Goal: Feedback & Contribution: Contribute content

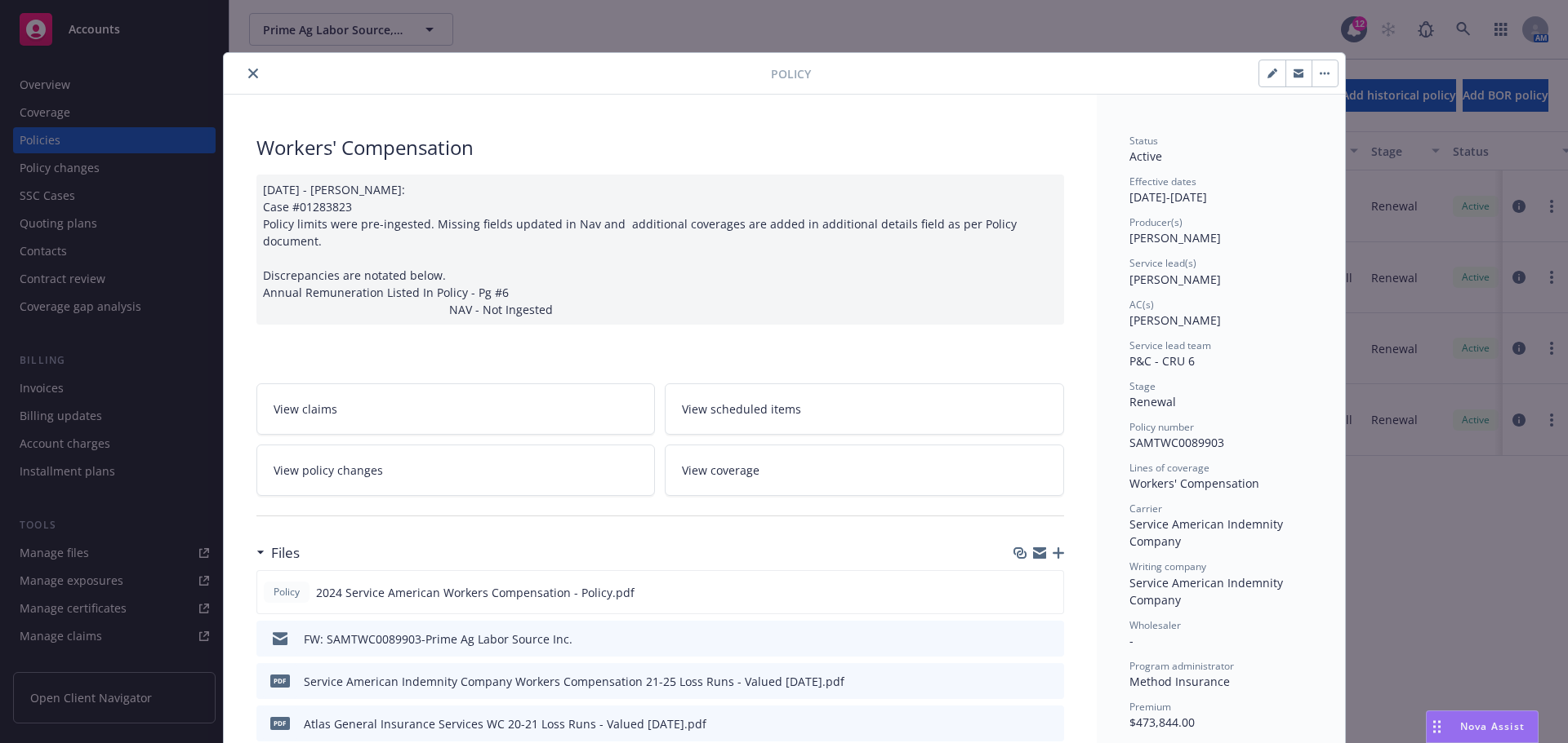
click at [250, 77] on icon "close" at bounding box center [253, 73] width 10 height 10
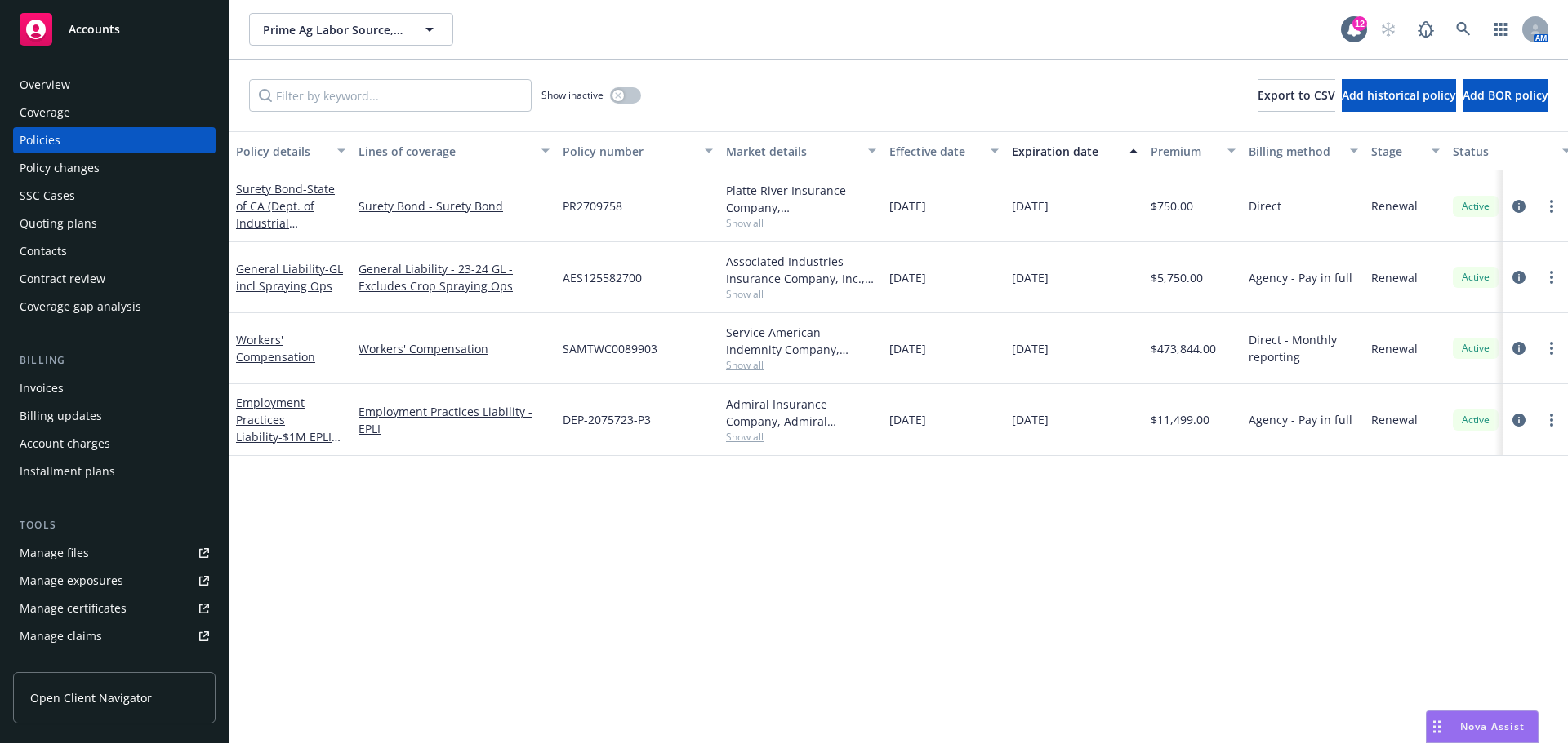
click at [102, 237] on div "Quoting plans" at bounding box center [114, 223] width 189 height 26
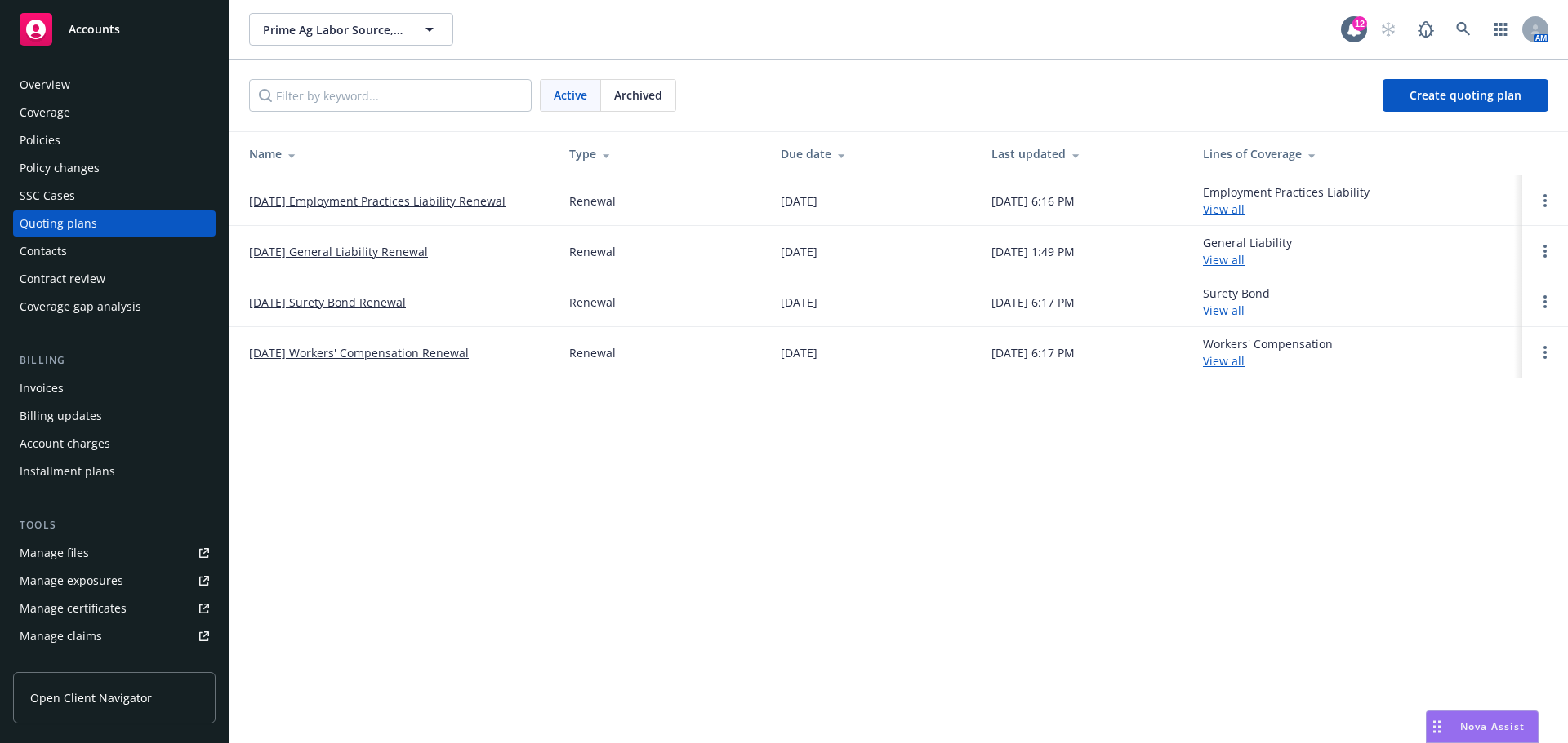
click at [384, 209] on link "12/21/25 Employment Practices Liability Renewal" at bounding box center [377, 202] width 257 height 18
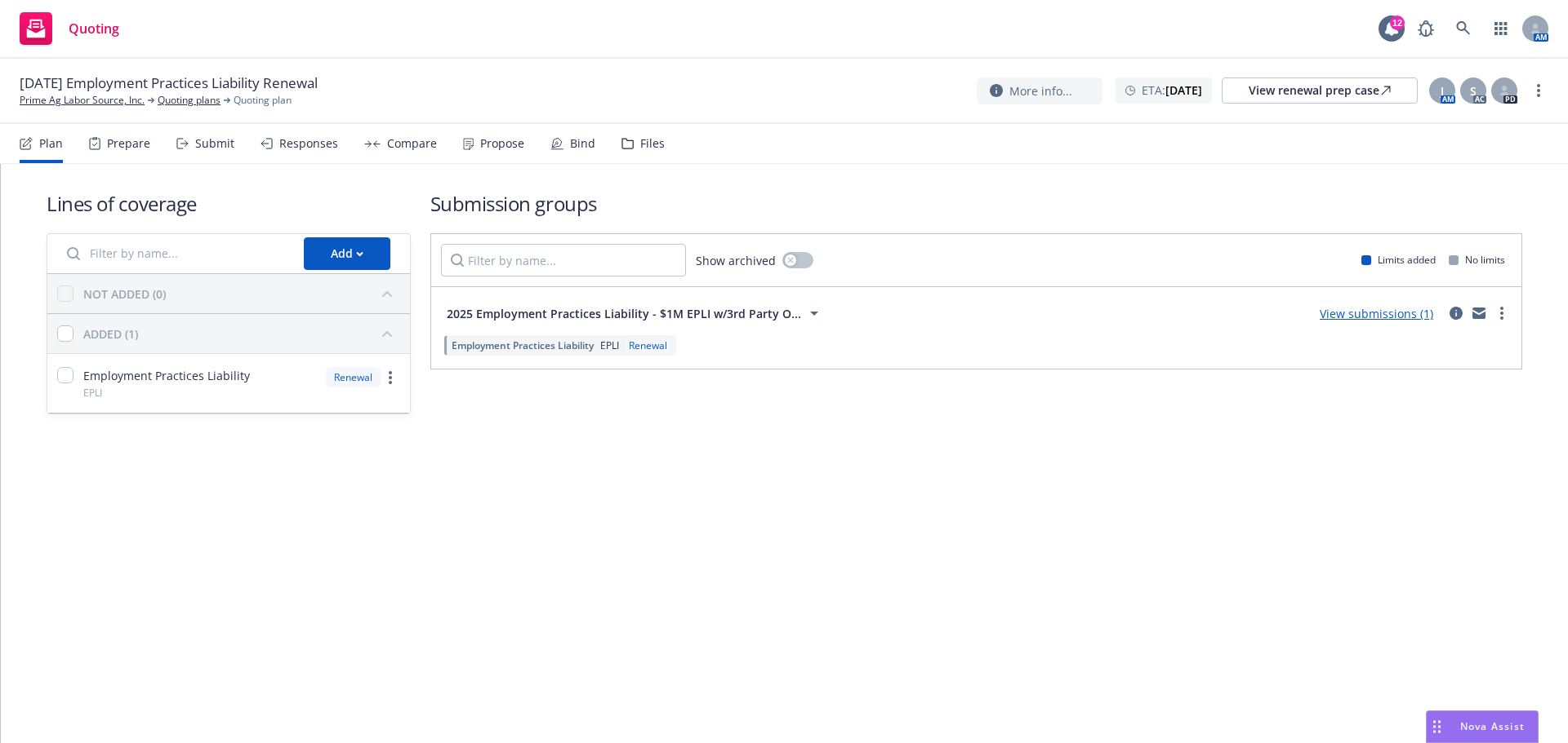
click at [660, 155] on div "Files" at bounding box center [642, 144] width 43 height 39
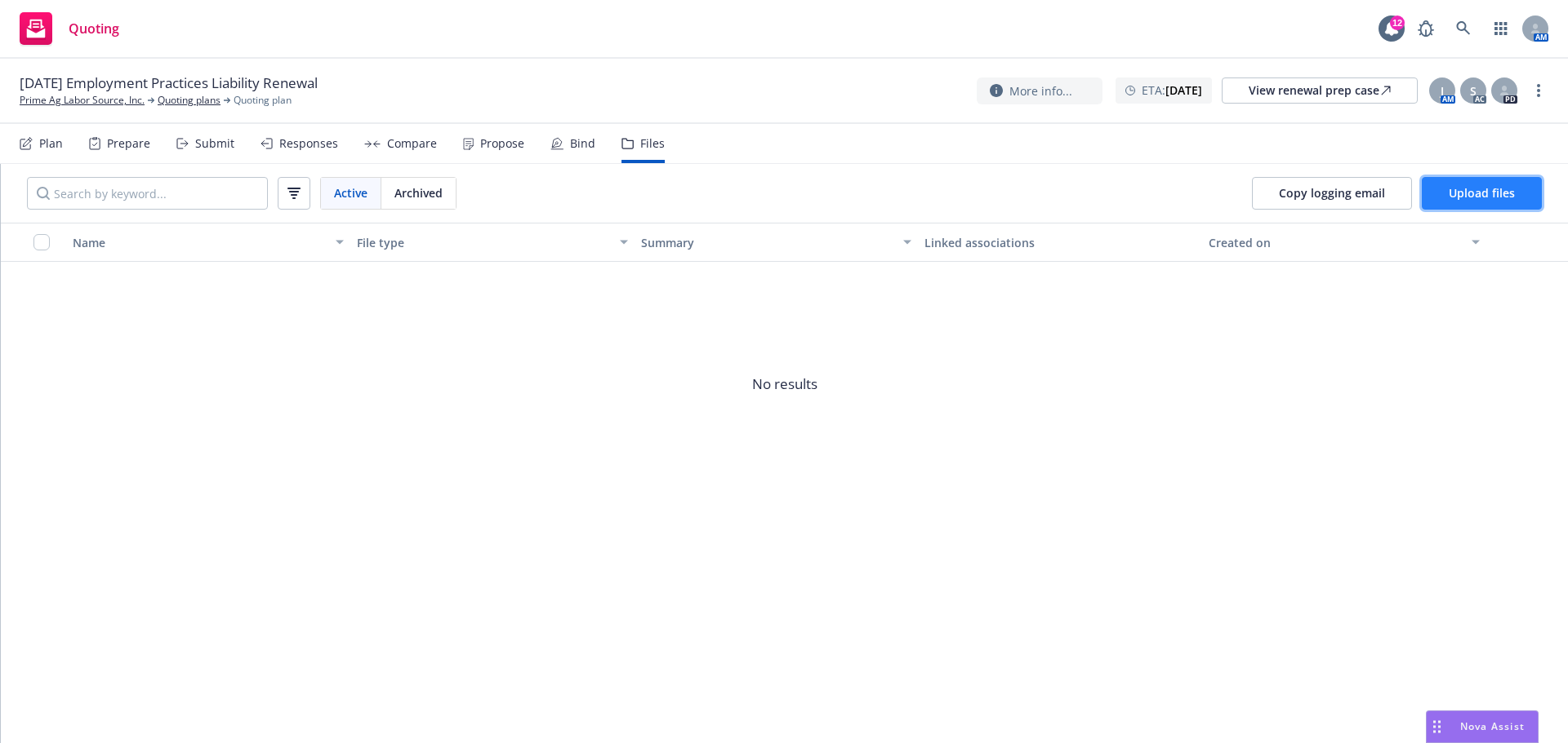
click at [1491, 201] on span "Upload files" at bounding box center [1482, 193] width 67 height 16
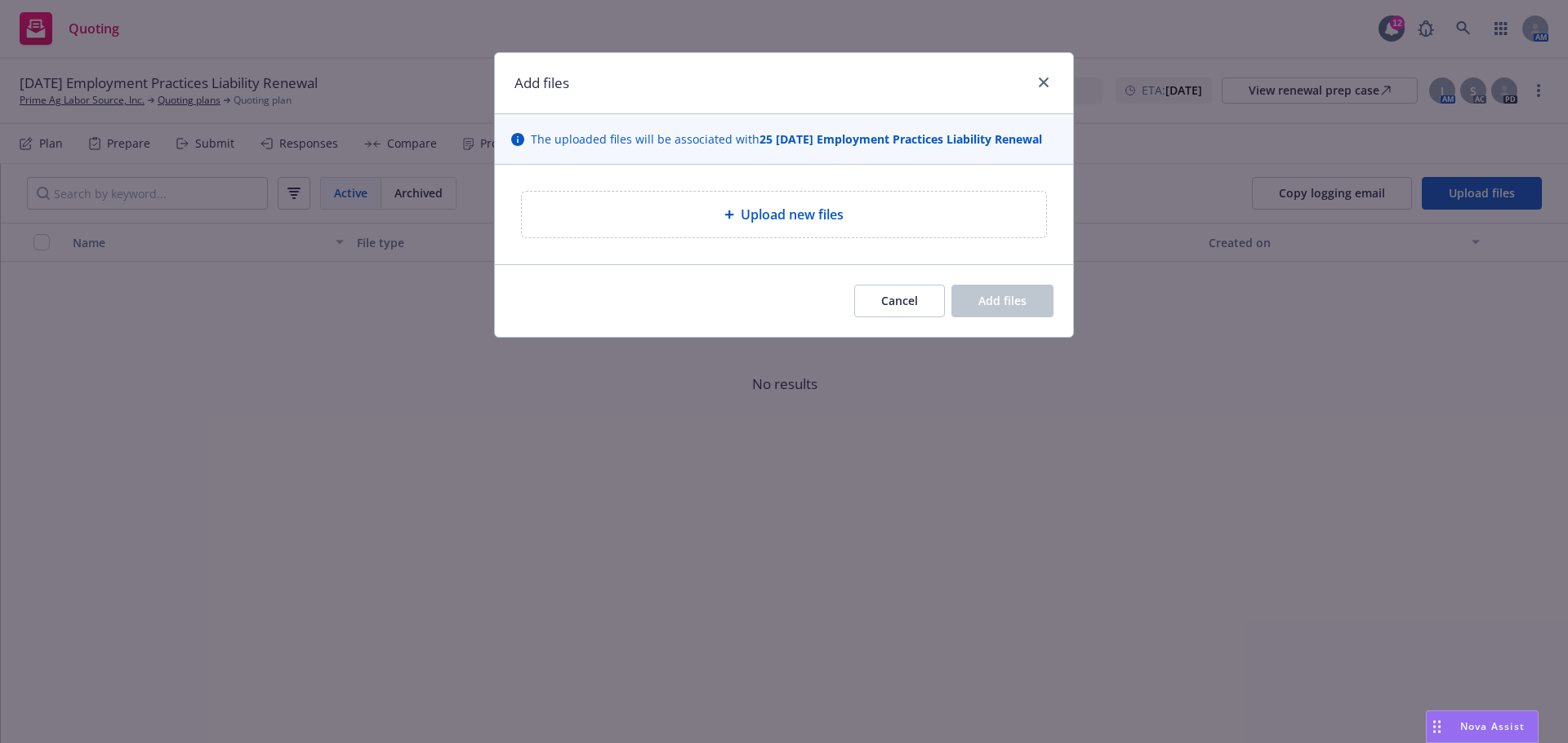
click at [827, 224] on span "Upload new files" at bounding box center [791, 214] width 103 height 20
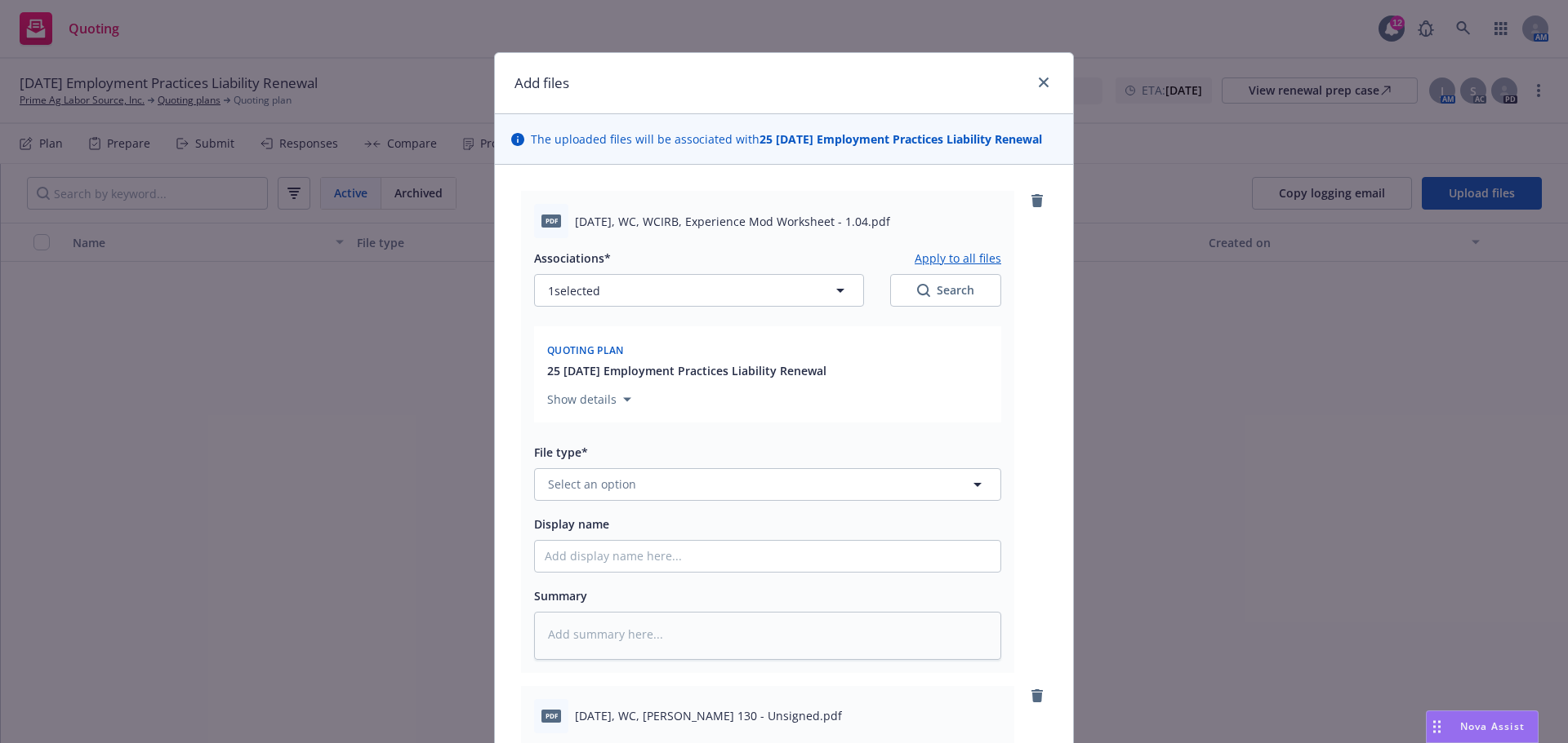
click at [655, 501] on div "File type* Select an option" at bounding box center [767, 472] width 467 height 59
click at [620, 501] on button "Select an option" at bounding box center [767, 484] width 467 height 32
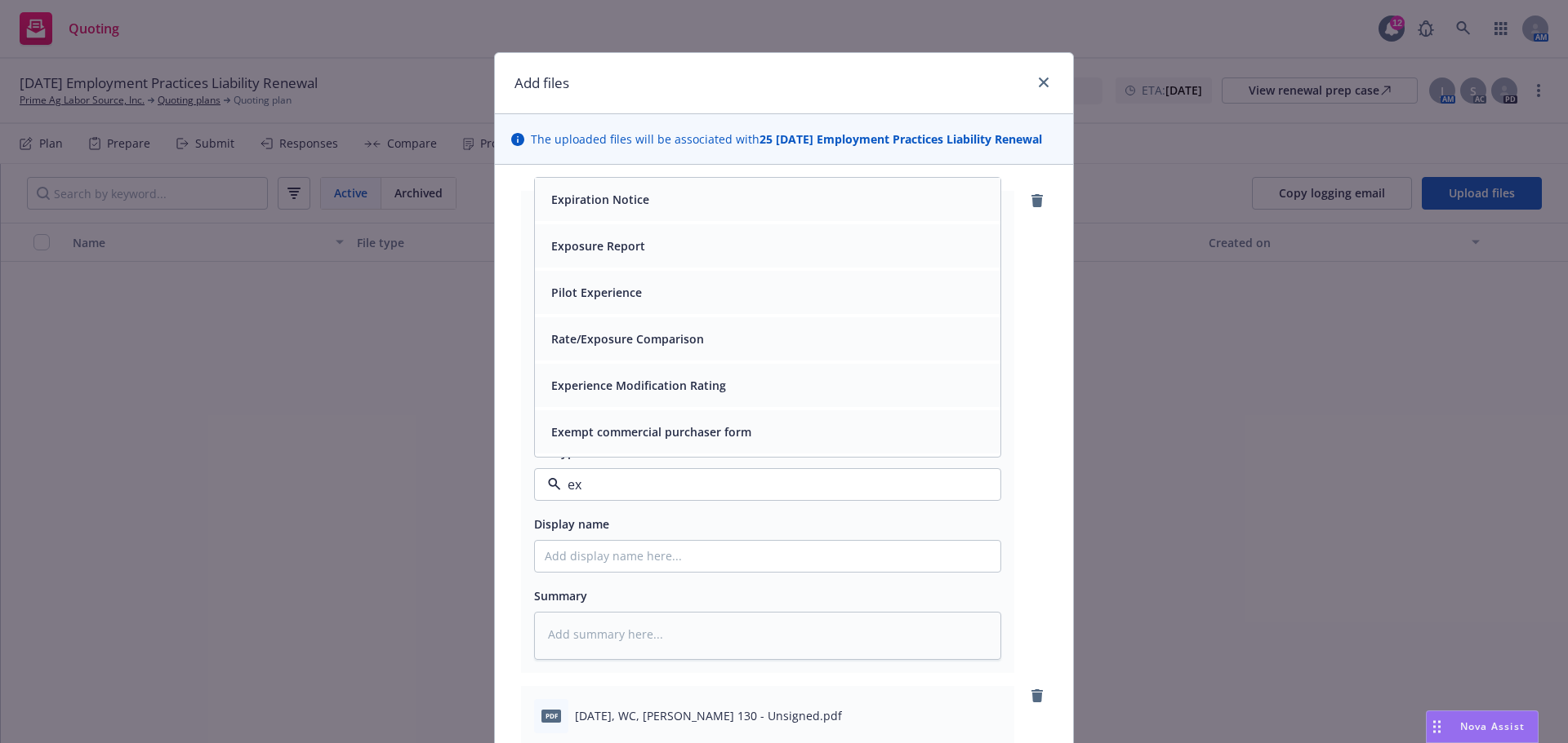
type input "exp"
click at [572, 443] on div "Experience Modification Rating" at bounding box center [637, 432] width 184 height 23
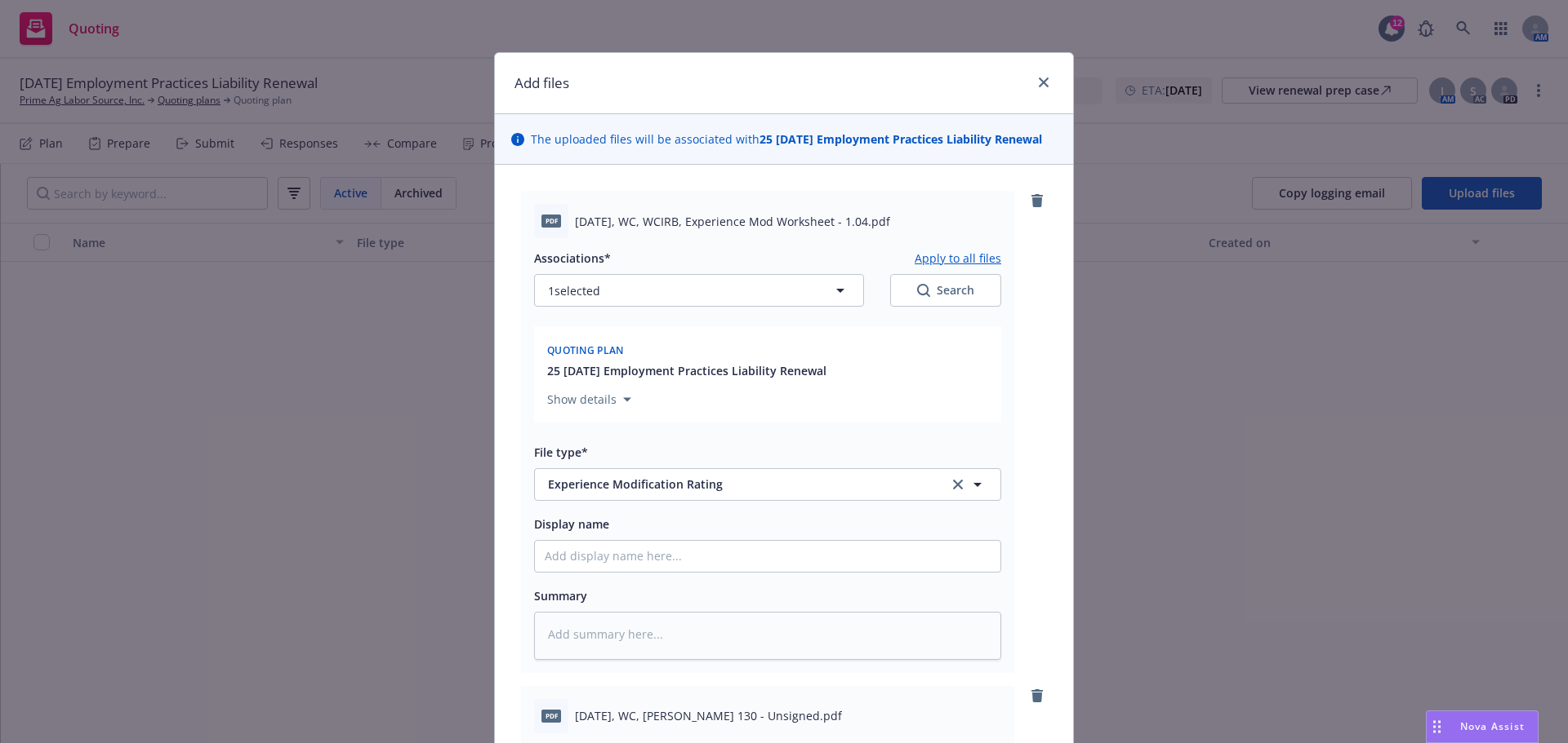
drag, startPoint x: 575, startPoint y: 225, endPoint x: 886, endPoint y: 246, distance: 311.7
click at [886, 238] on div "pdf 10.16.2025, WC, WCIRB, Experience Mod Worksheet - 1.04.pdf" at bounding box center [767, 220] width 467 height 34
drag, startPoint x: 859, startPoint y: 224, endPoint x: 842, endPoint y: 236, distance: 20.8
copy span "10.16.2025, WC, WCIRB, Experience Mod Worksheet - 1.04."
click at [608, 572] on input "Display name" at bounding box center [767, 557] width 465 height 31
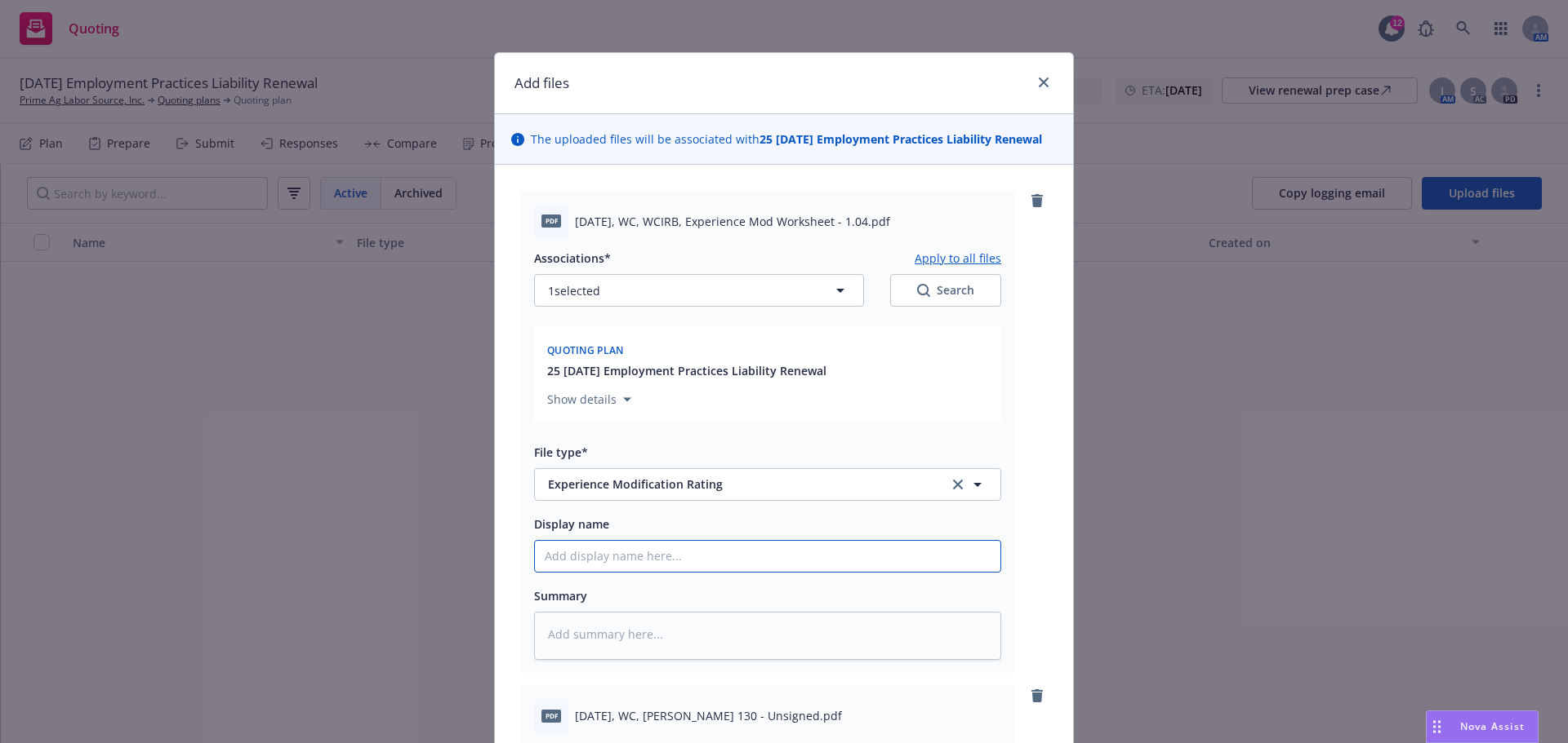
paste input "10.16.2025, WC, WCIRB, Experience Mod Worksheet - 1.04."
type textarea "x"
type input "10.16.2025, WC, WCIRB, Experience Mod Worksheet - 1.04"
type textarea "x"
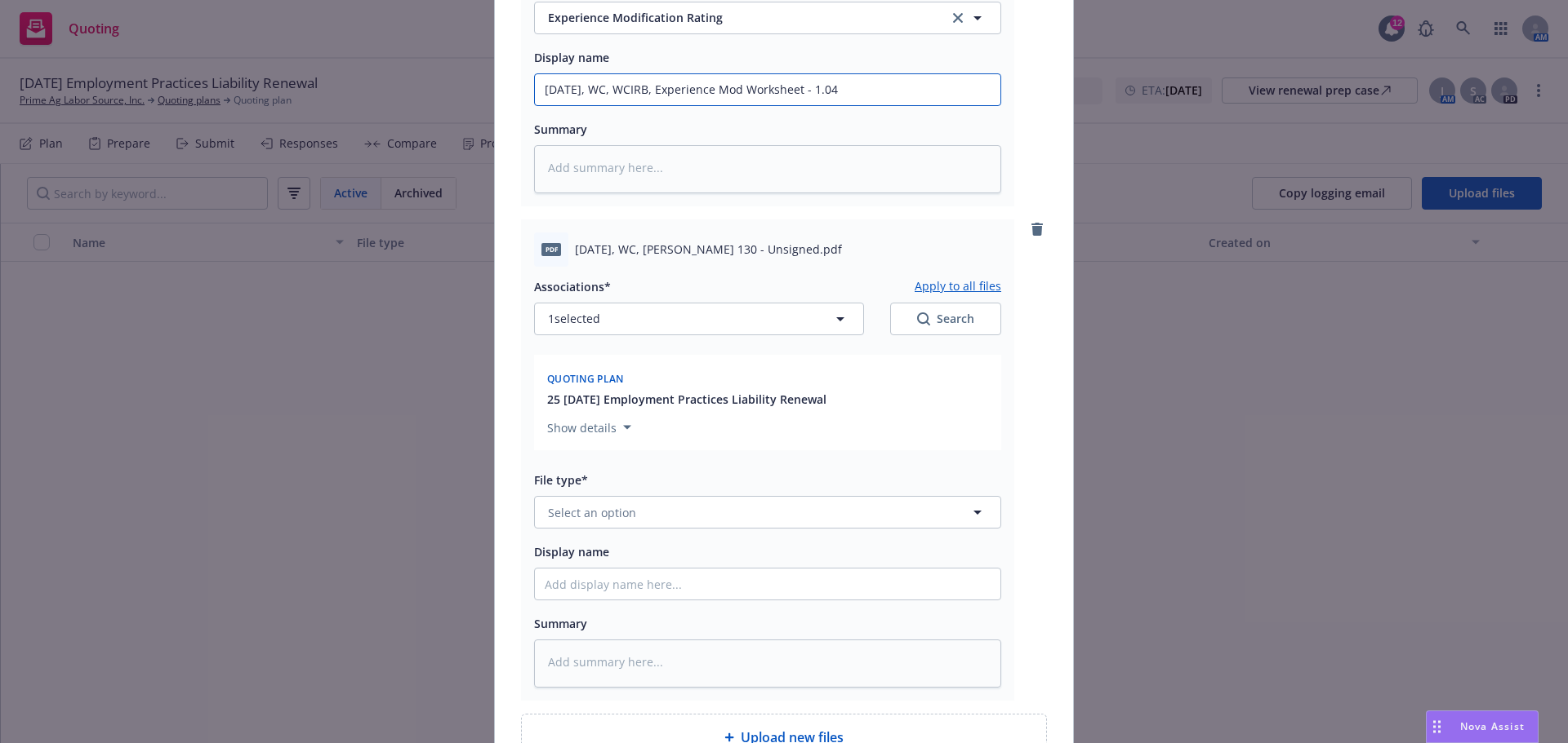
scroll to position [544, 0]
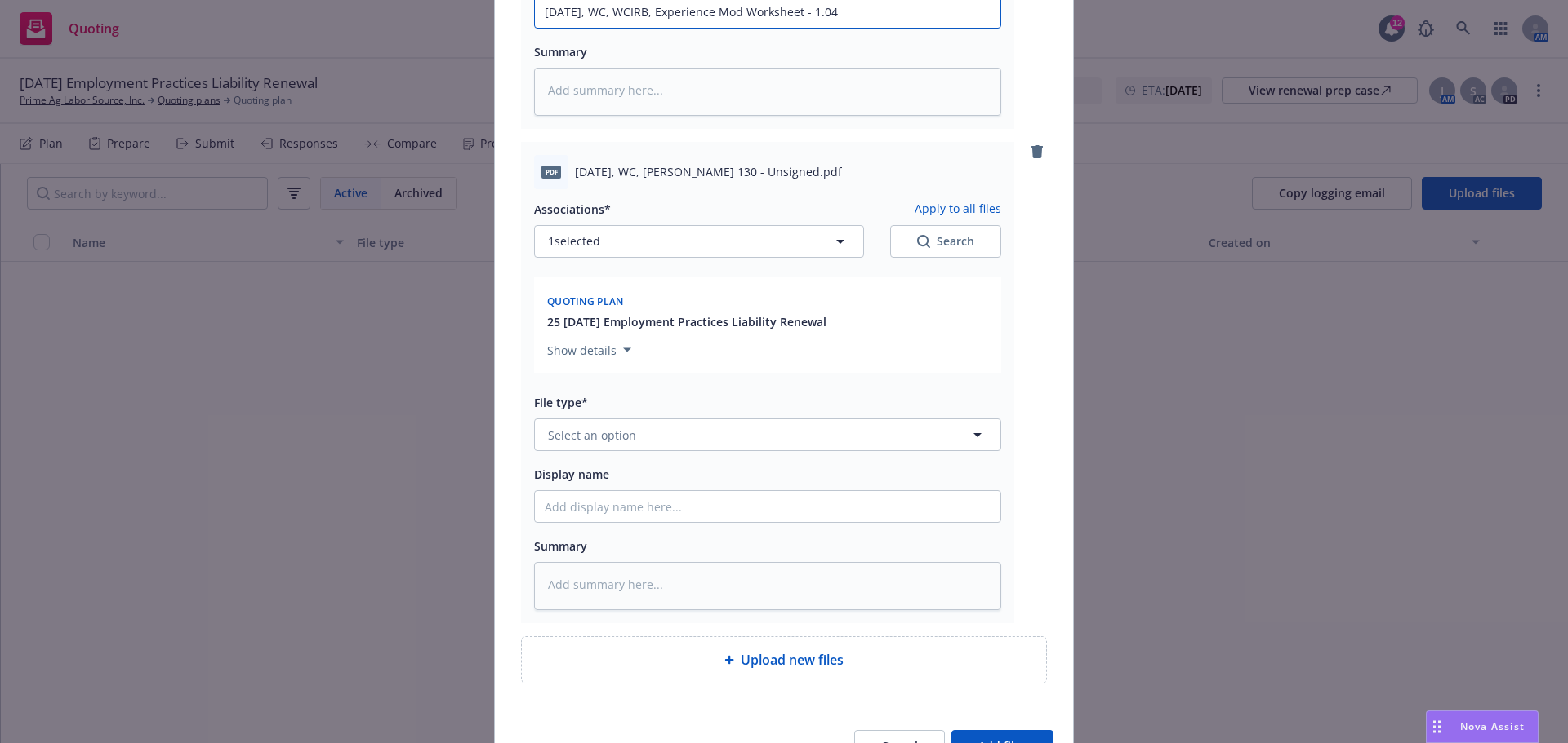
type input "10.16.2025, WC, WCIRB, Experience Mod Worksheet - 1.04"
click at [769, 451] on button "Select an option" at bounding box center [767, 435] width 467 height 32
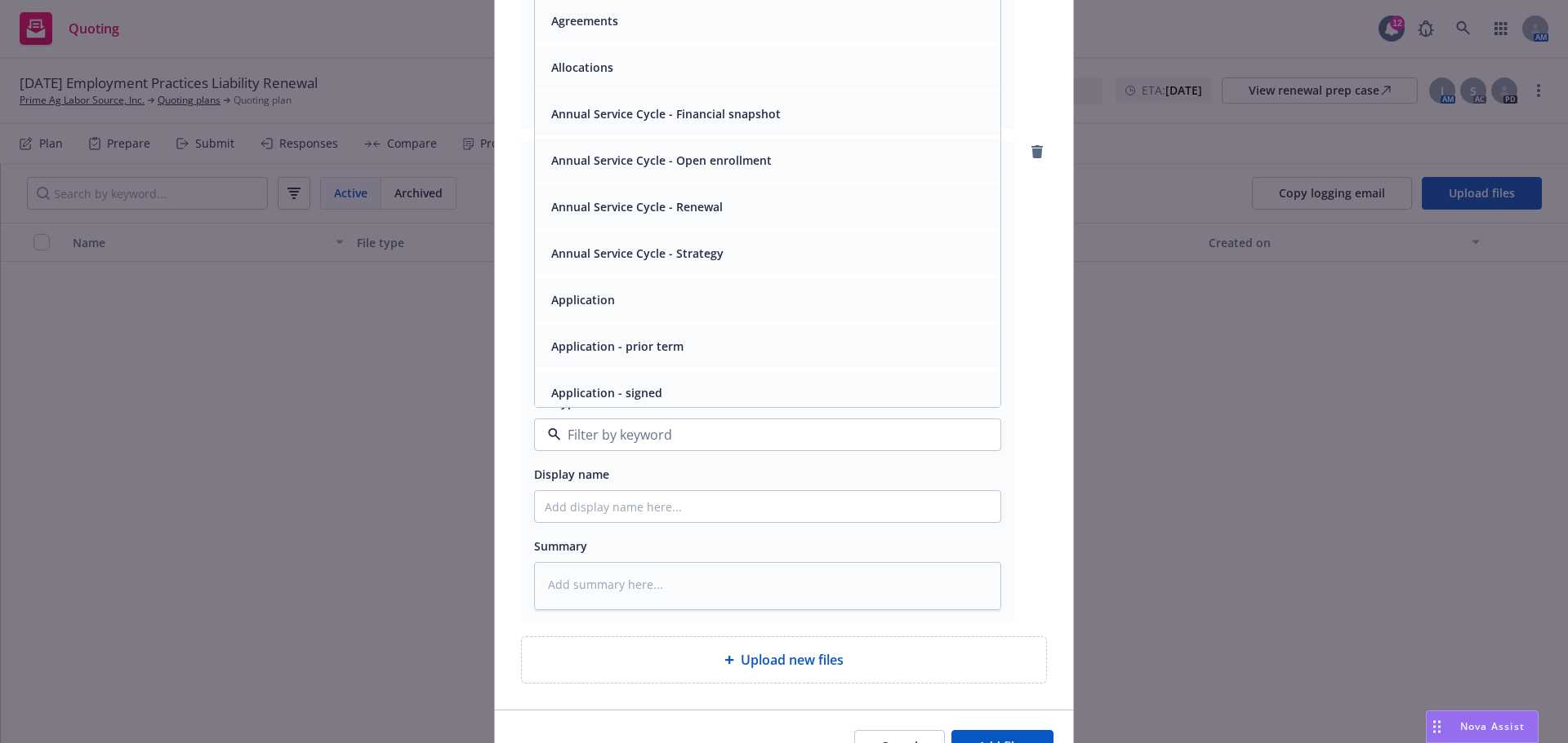
scroll to position [136, 0]
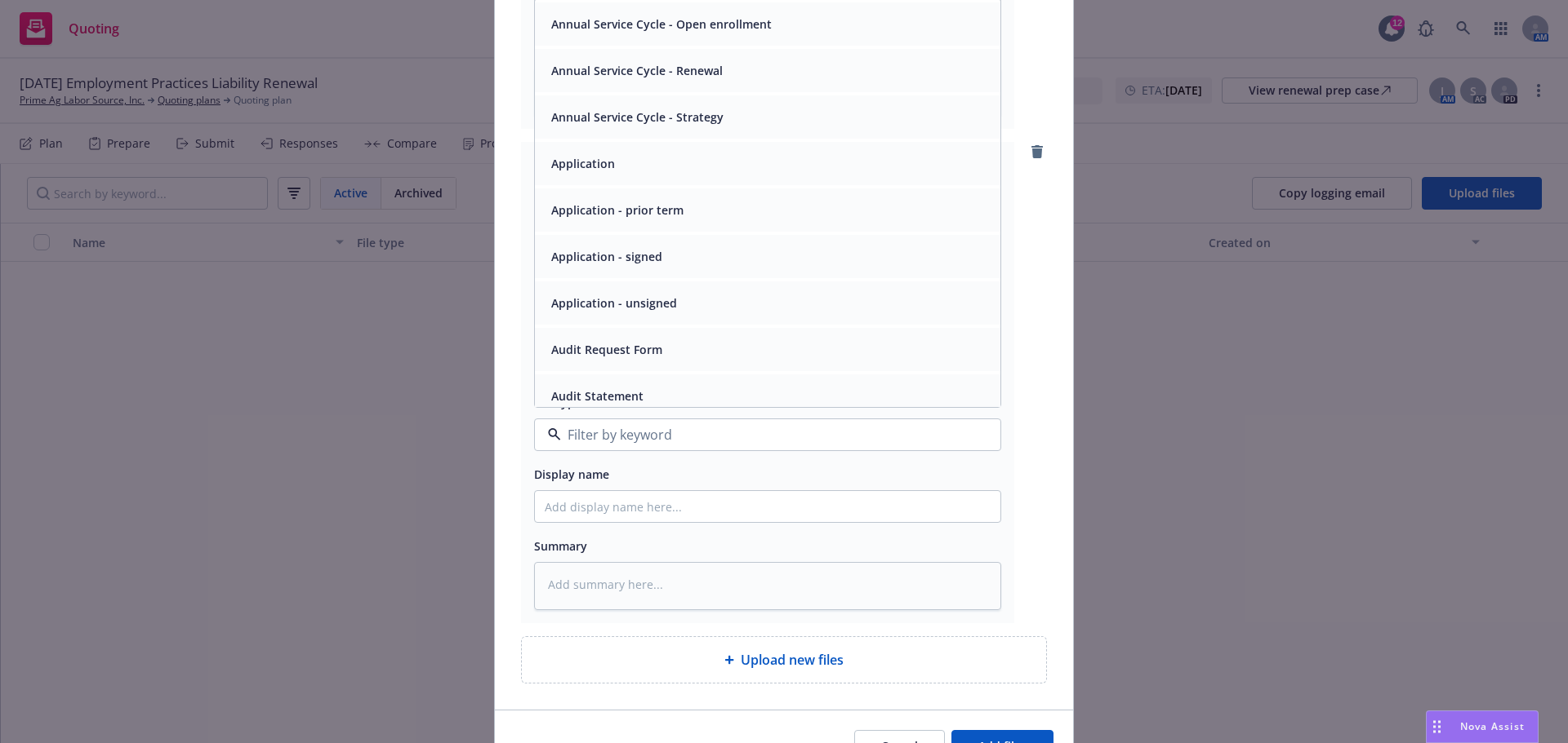
click at [641, 311] on span "Application - unsigned" at bounding box center [614, 303] width 125 height 18
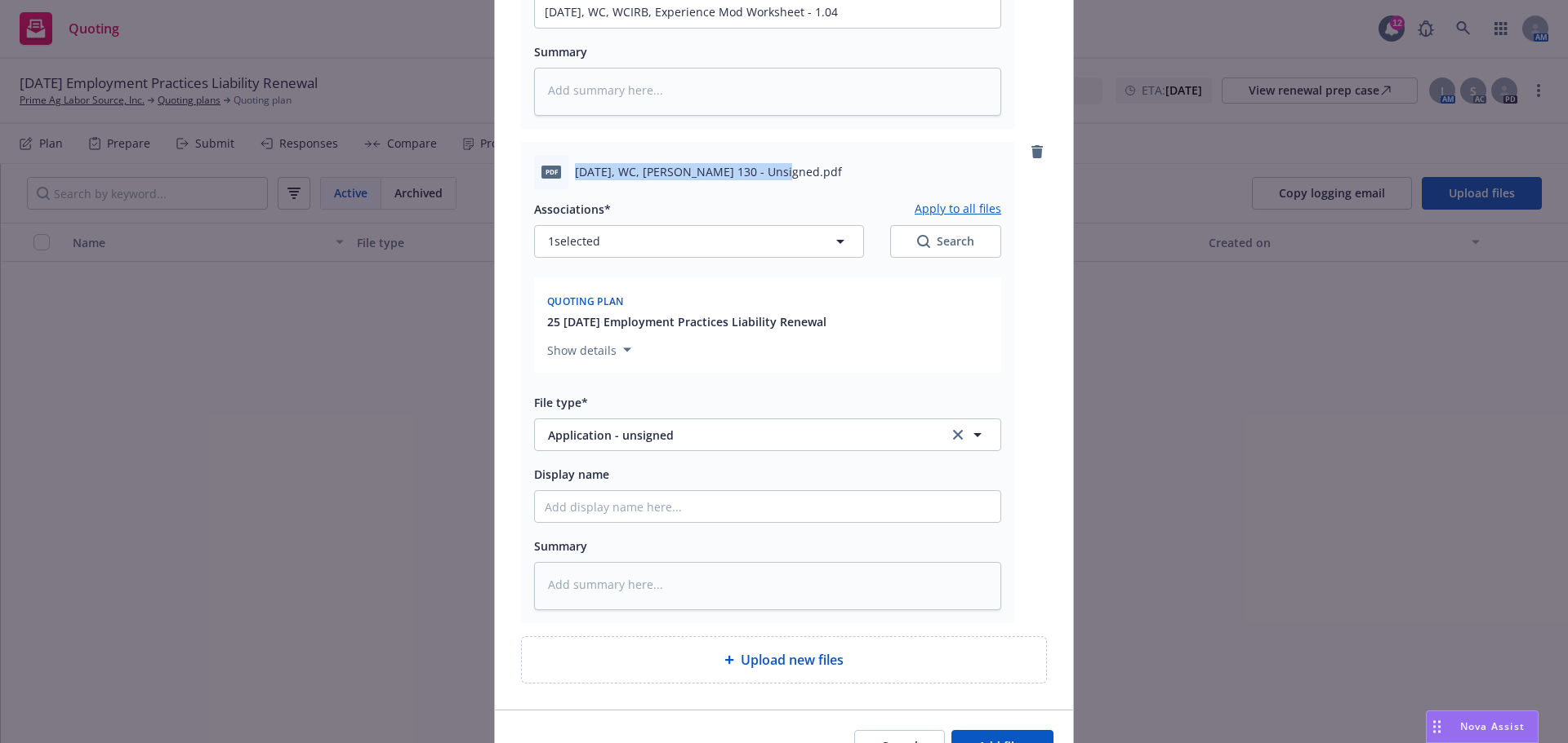
drag, startPoint x: 573, startPoint y: 233, endPoint x: 778, endPoint y: 242, distance: 205.2
click at [778, 189] on div "pdf 10.16.2025, WC, Acord 130 - Unsigned.pdf" at bounding box center [767, 171] width 467 height 34
copy span "10.16.2025, WC, Acord 130 - Unsigned"
click at [652, 27] on input "Display name" at bounding box center [767, 13] width 465 height 31
paste input "10.16.2025, WC, Acord 130 - Unsigned"
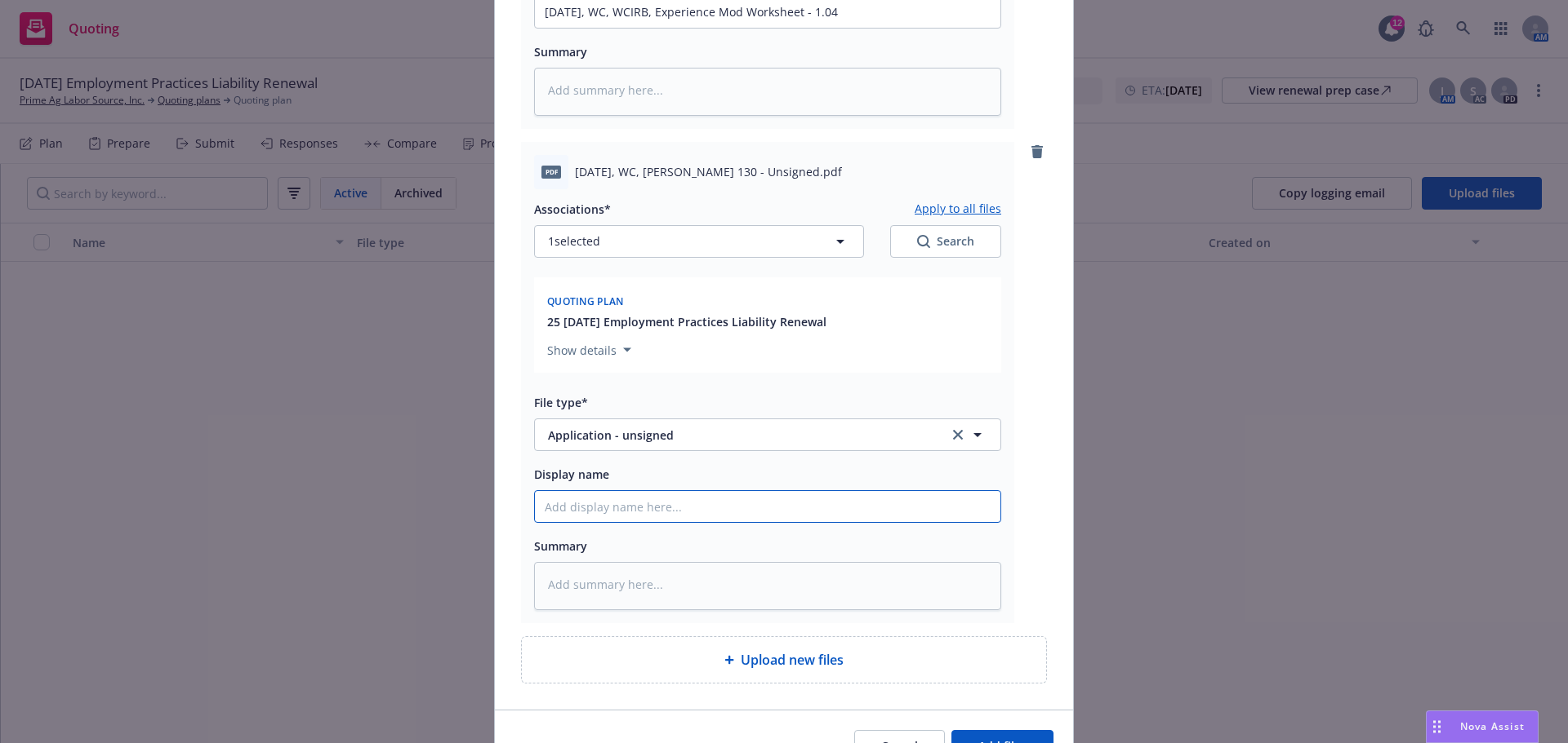
type textarea "x"
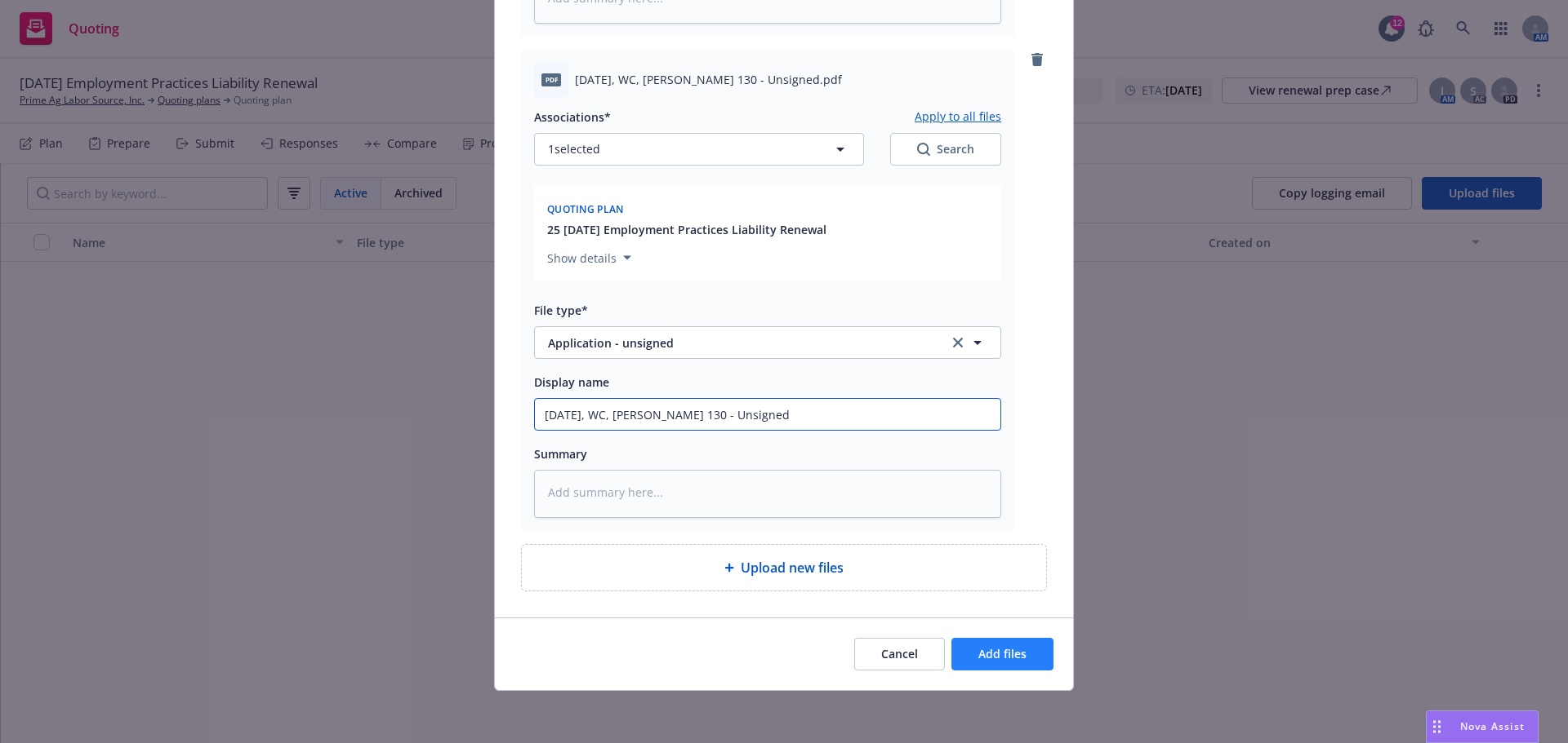
type input "10.16.2025, WC, Acord 130 - Unsigned"
click at [979, 657] on span "Add files" at bounding box center [1002, 654] width 48 height 16
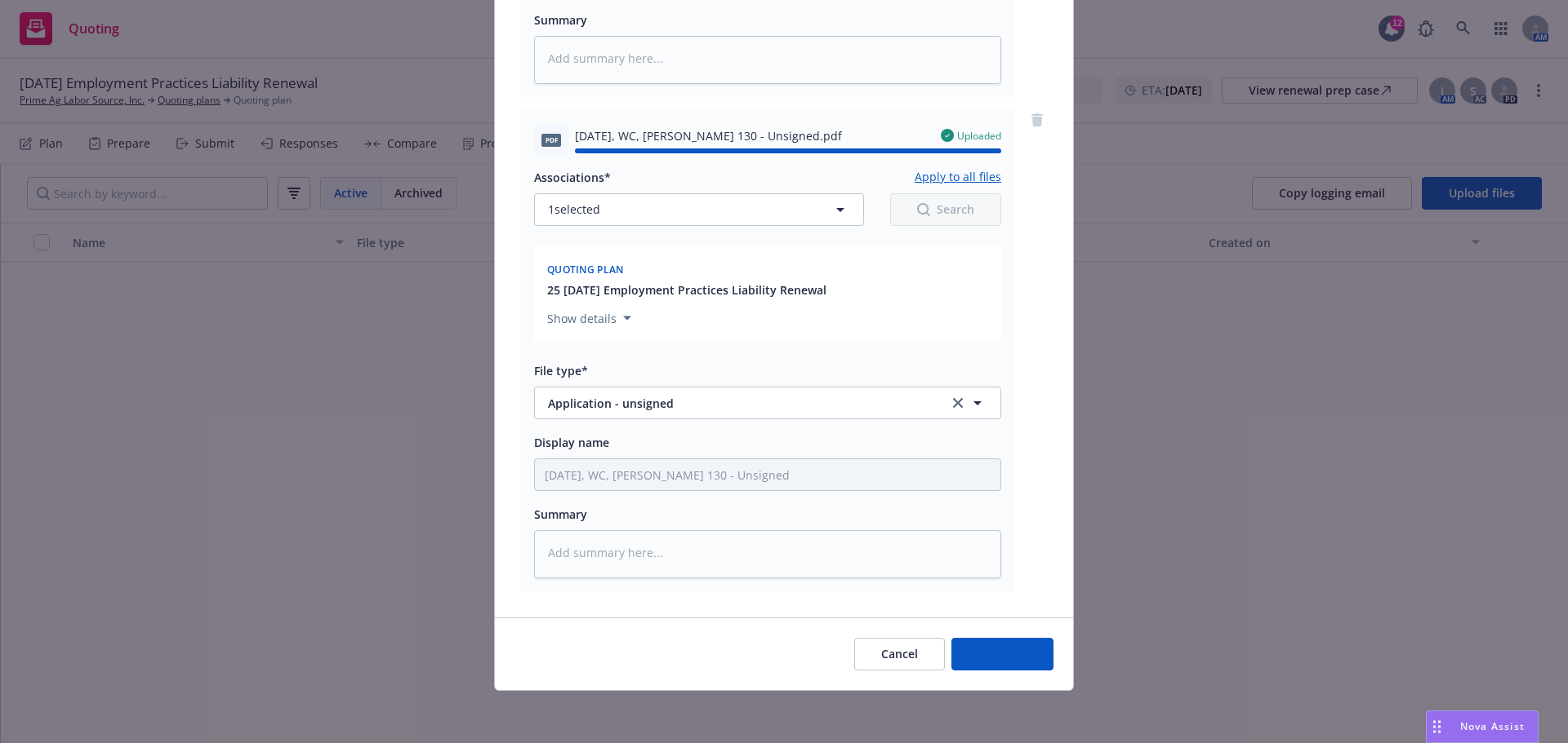
type textarea "x"
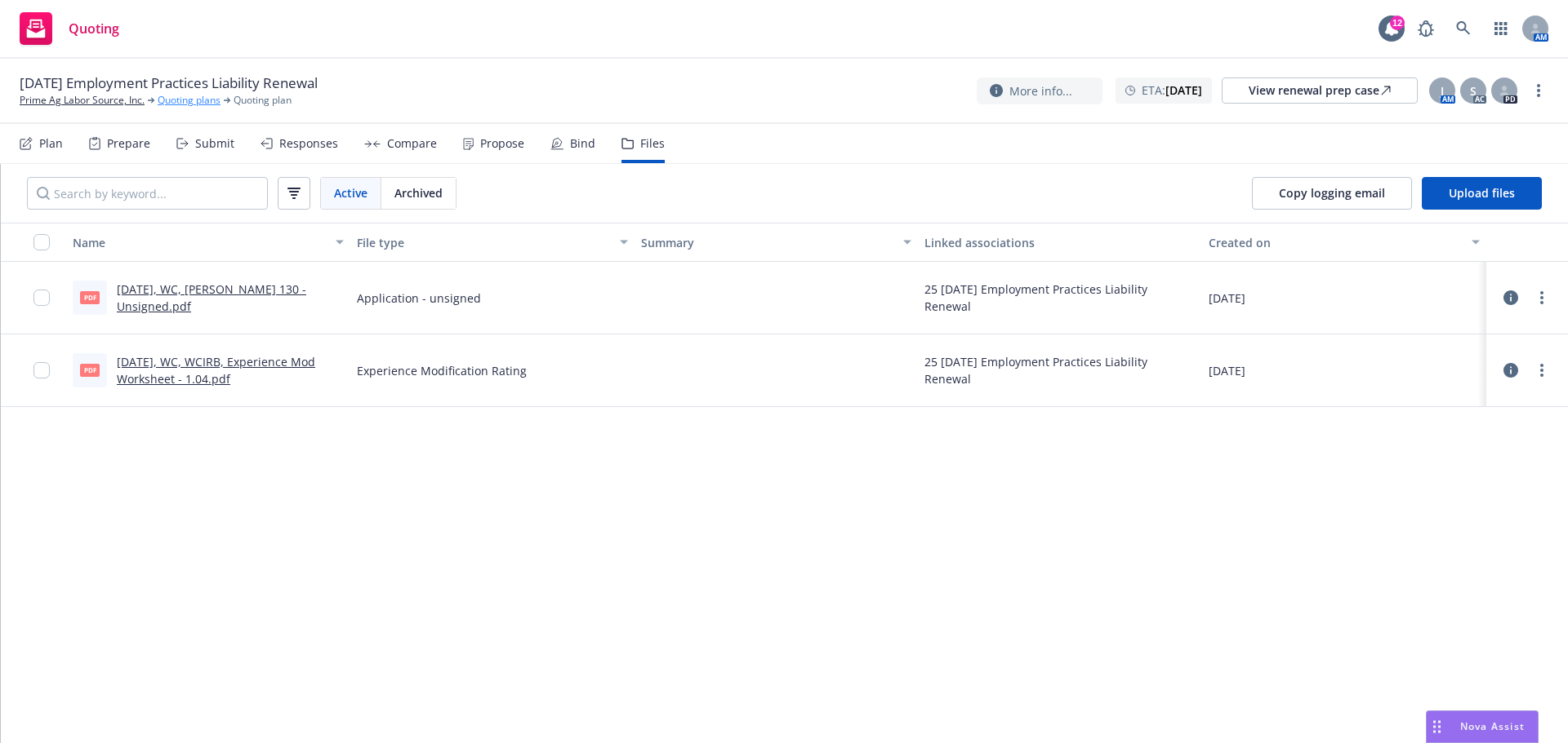
click at [195, 101] on link "Quoting plans" at bounding box center [189, 100] width 63 height 15
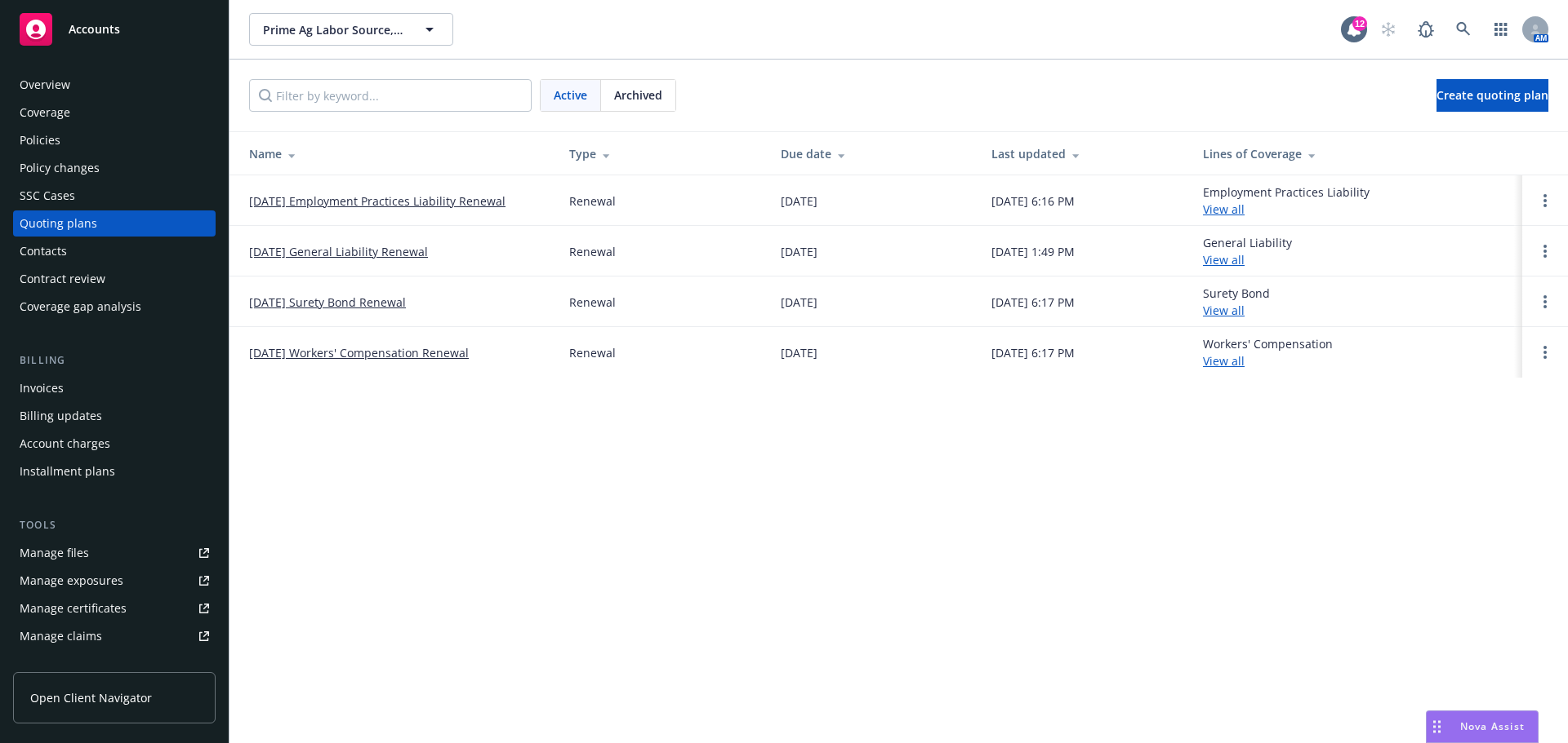
click at [378, 254] on link "10/16/25 General Liability Renewal" at bounding box center [338, 252] width 179 height 18
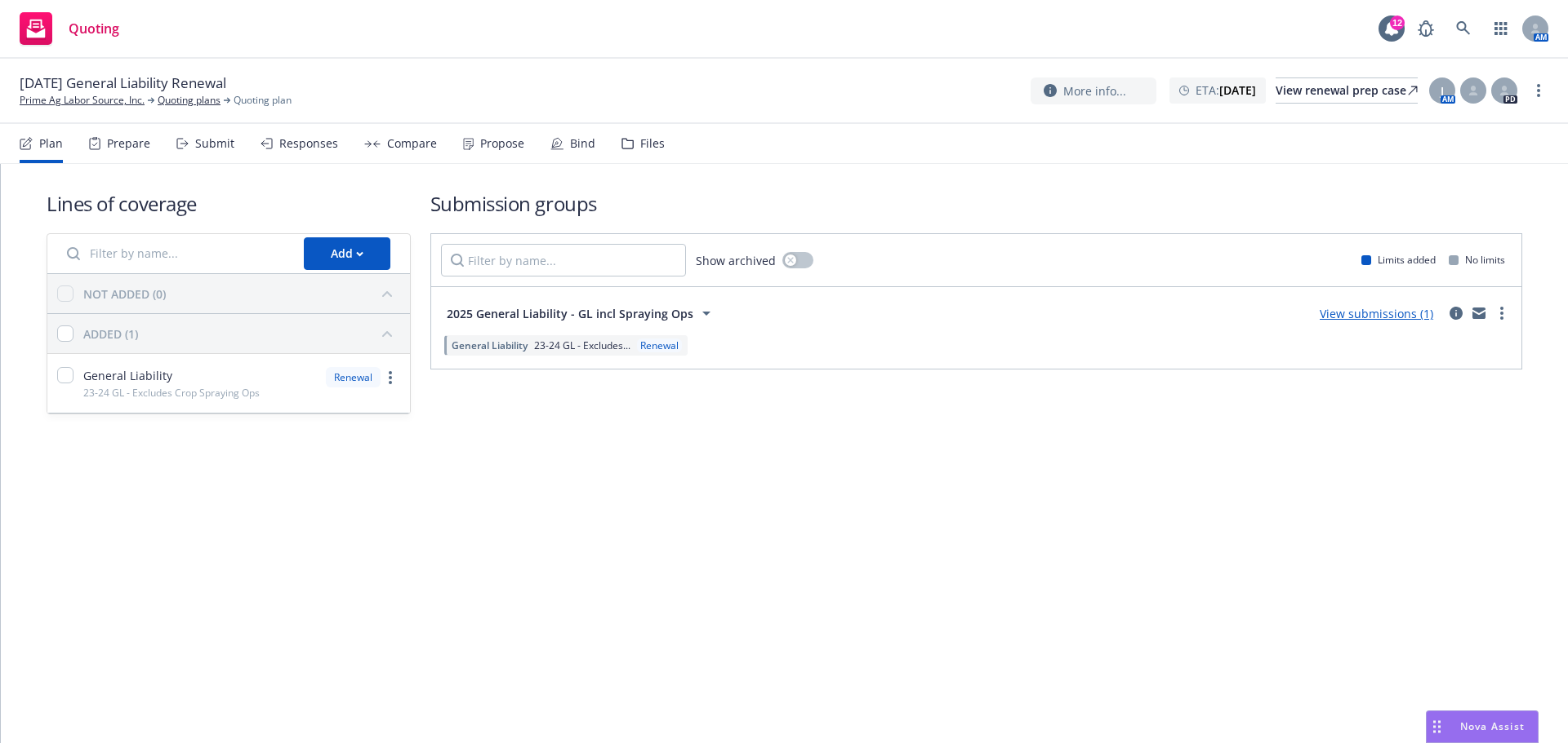
click at [665, 163] on div "Files" at bounding box center [642, 144] width 43 height 39
